Goal: Task Accomplishment & Management: Use online tool/utility

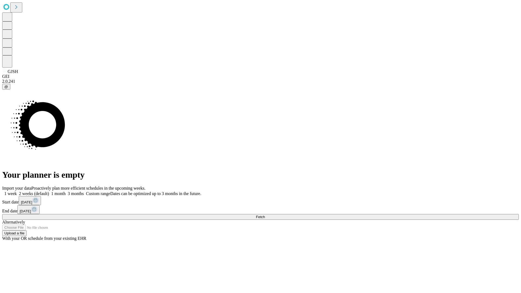
click at [265, 215] on span "Fetch" at bounding box center [260, 217] width 9 height 4
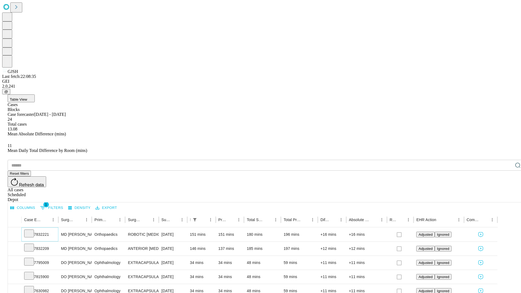
click at [32, 231] on icon at bounding box center [28, 233] width 5 height 5
